Goal: Find specific page/section

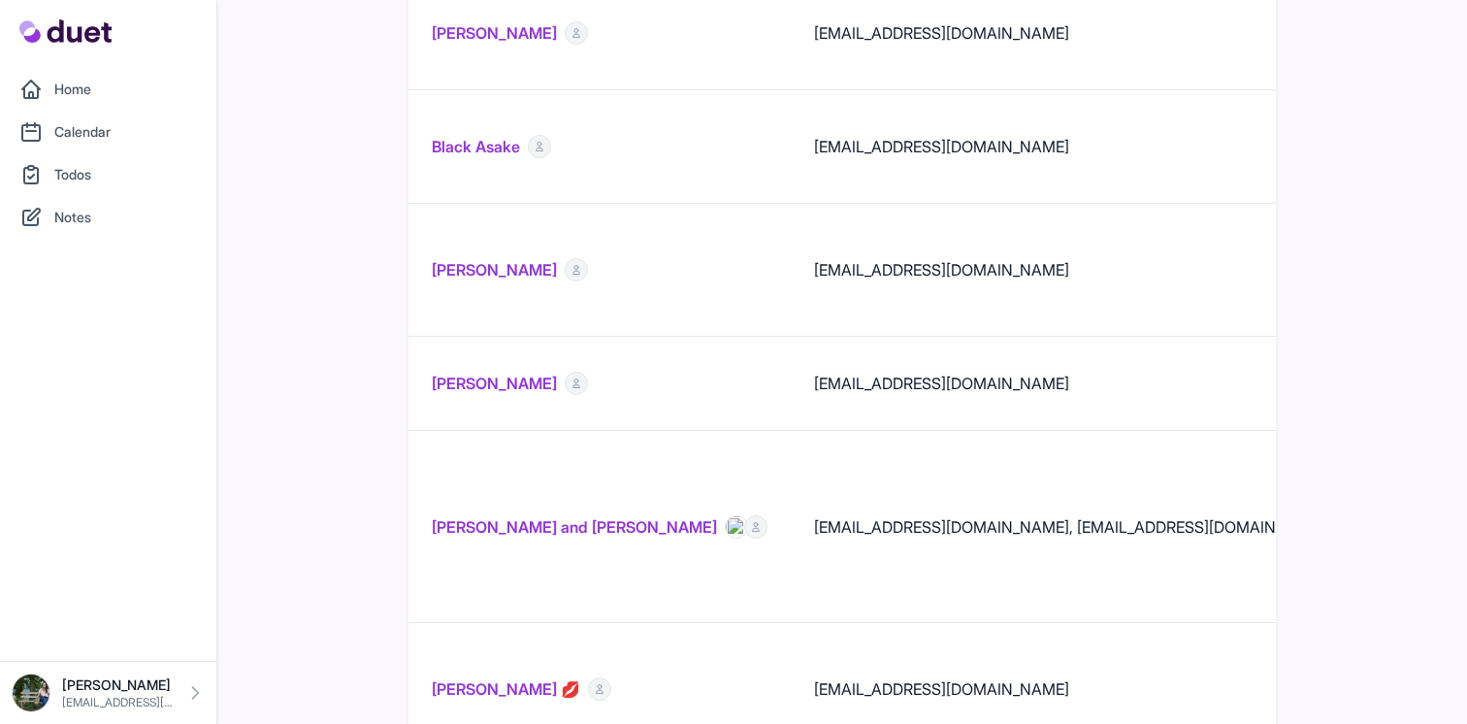
scroll to position [1167, 0]
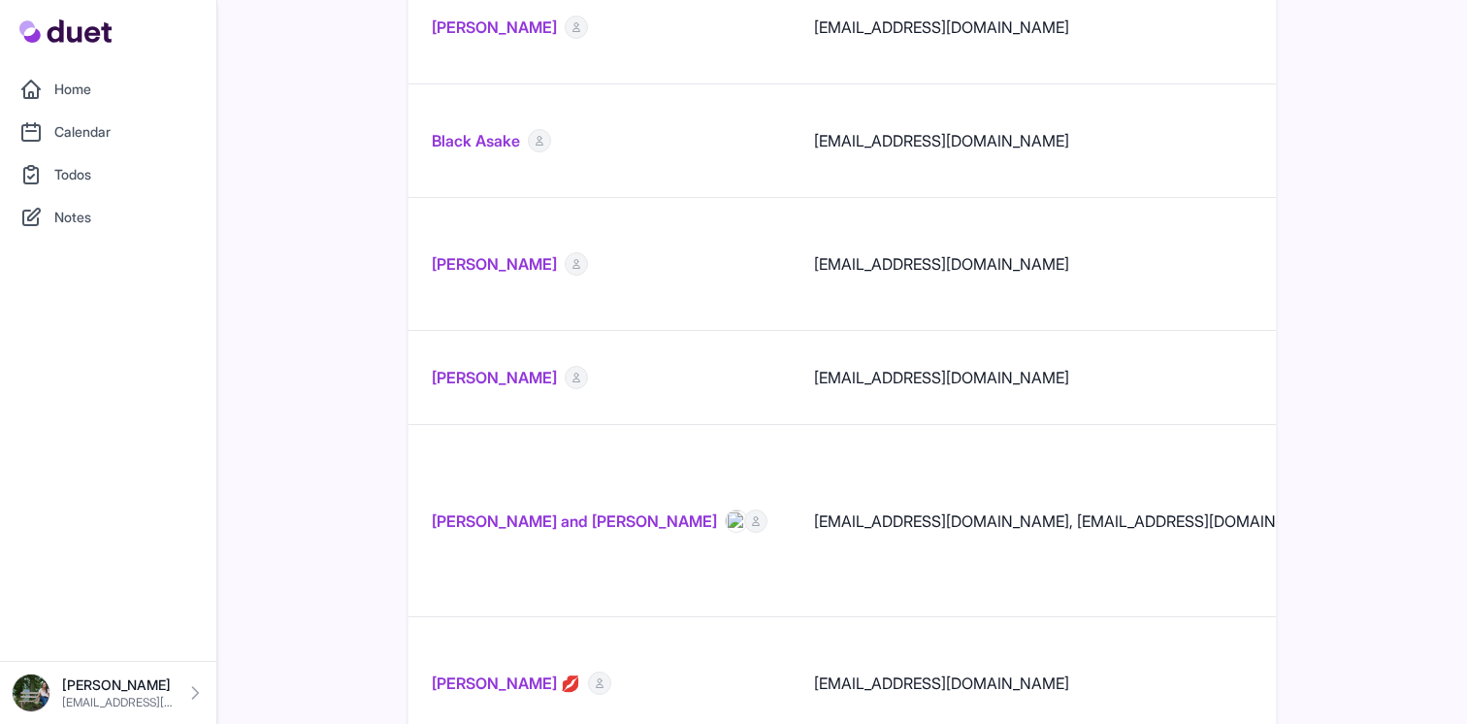
drag, startPoint x: 630, startPoint y: 256, endPoint x: 1358, endPoint y: -101, distance: 811.3
click at [1358, 0] on html "Home Calendar Todos Notes [PERSON_NAME] [EMAIL_ADDRESS][DOMAIN_NAME] Home Calen…" at bounding box center [733, 487] width 1467 height 3308
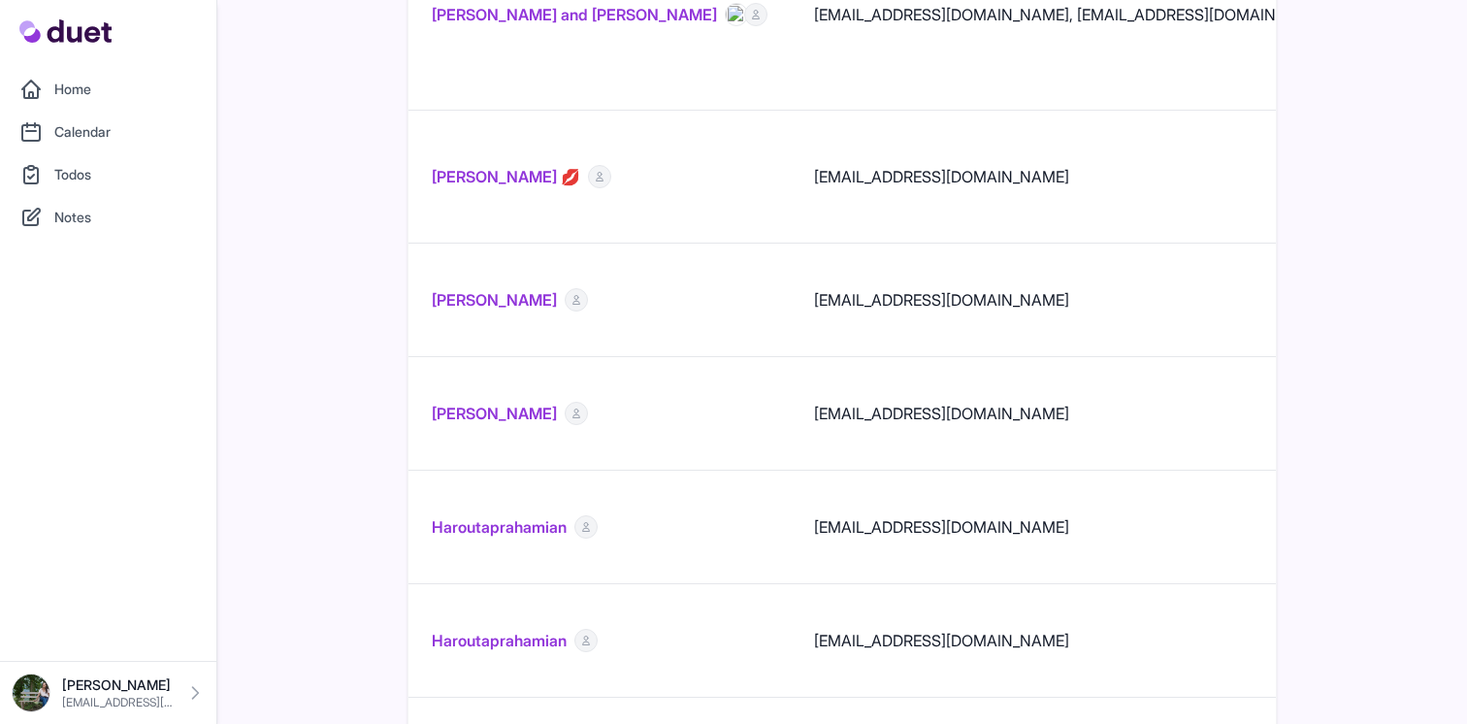
scroll to position [1729, 0]
